Goal: Task Accomplishment & Management: Manage account settings

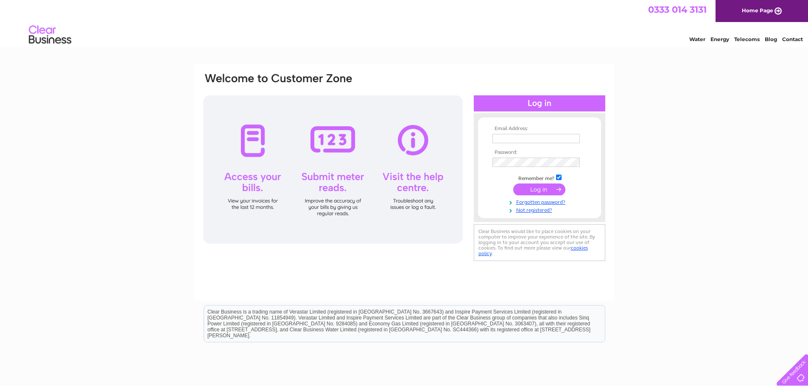
type input "accounts@tvrs-uk.com"
click at [541, 187] on input "submit" at bounding box center [539, 190] width 52 height 12
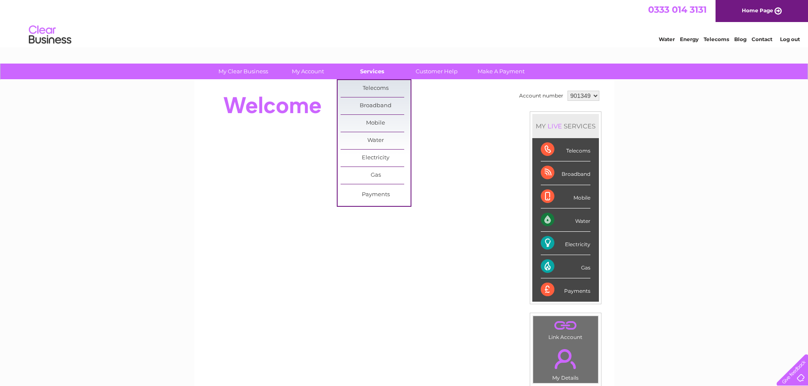
click at [369, 74] on link "Services" at bounding box center [372, 72] width 70 height 16
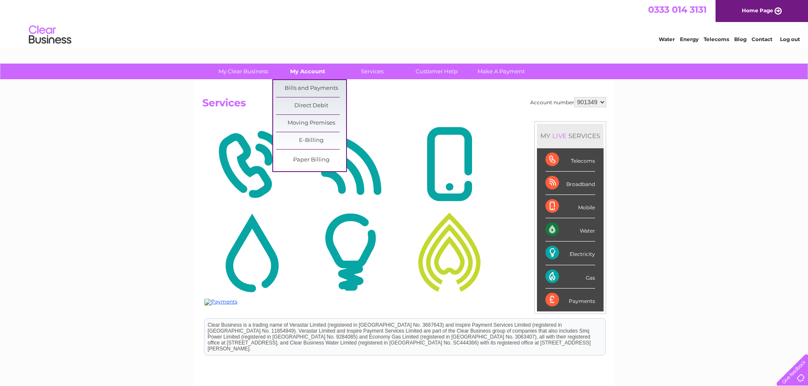
click at [312, 74] on link "My Account" at bounding box center [308, 72] width 70 height 16
click at [308, 85] on link "Bills and Payments" at bounding box center [311, 88] width 70 height 17
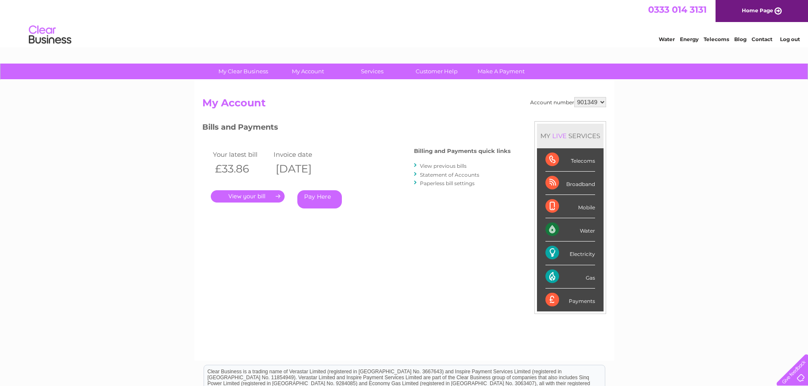
click at [264, 195] on link "." at bounding box center [248, 196] width 74 height 12
